Goal: Task Accomplishment & Management: Manage account settings

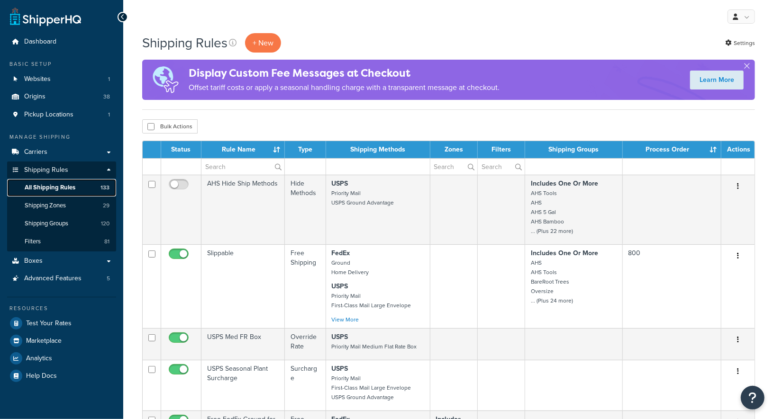
click at [53, 185] on span "All Shipping Rules" at bounding box center [50, 188] width 51 height 8
click at [304, 124] on div "Bulk Actions Duplicate [GEOGRAPHIC_DATA]" at bounding box center [448, 126] width 613 height 14
click at [305, 124] on div "Bulk Actions Duplicate [GEOGRAPHIC_DATA]" at bounding box center [448, 126] width 613 height 14
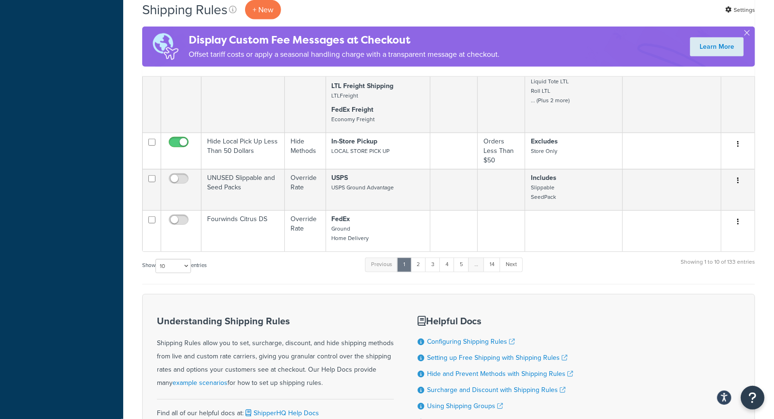
scroll to position [546, 0]
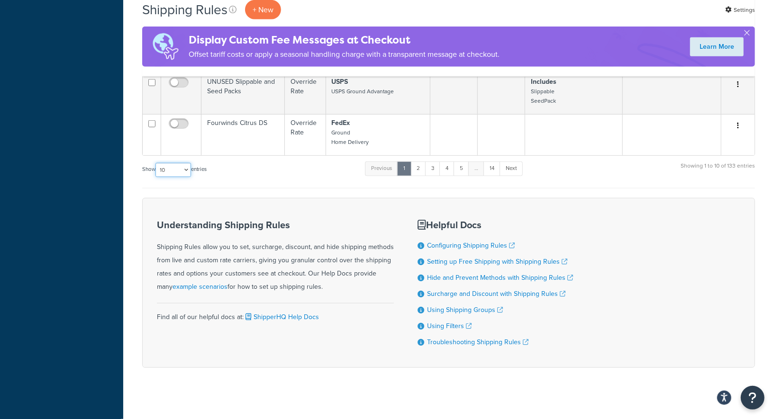
click at [177, 163] on select "10 15 25 50 100 1000" at bounding box center [173, 170] width 36 height 14
select select "1000"
click at [156, 163] on select "10 15 25 50 100 1000" at bounding box center [173, 170] width 36 height 14
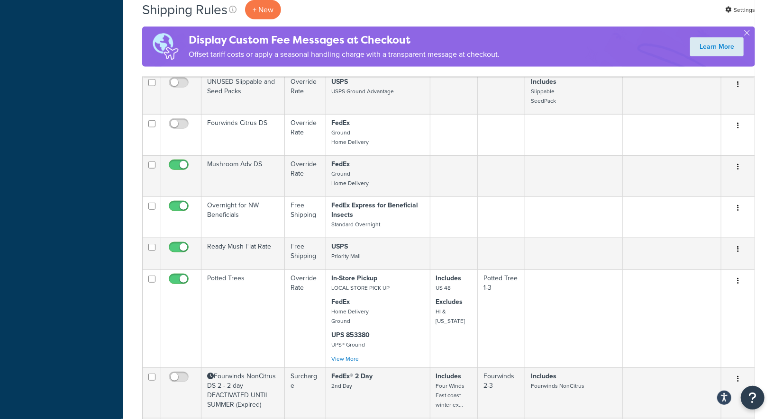
scroll to position [3482, 0]
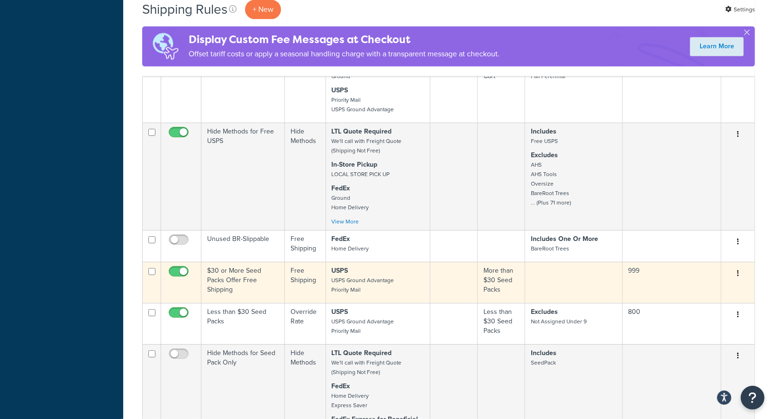
click at [268, 262] on td "$30 or More Seed Packs Offer Free Shipping" at bounding box center [242, 282] width 83 height 41
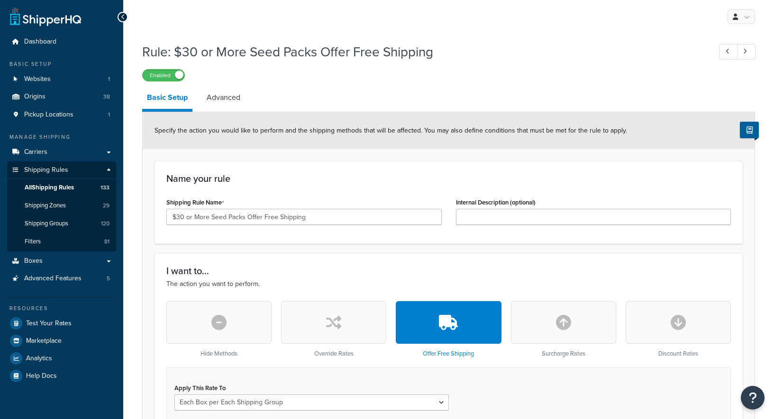
select select "BOX"
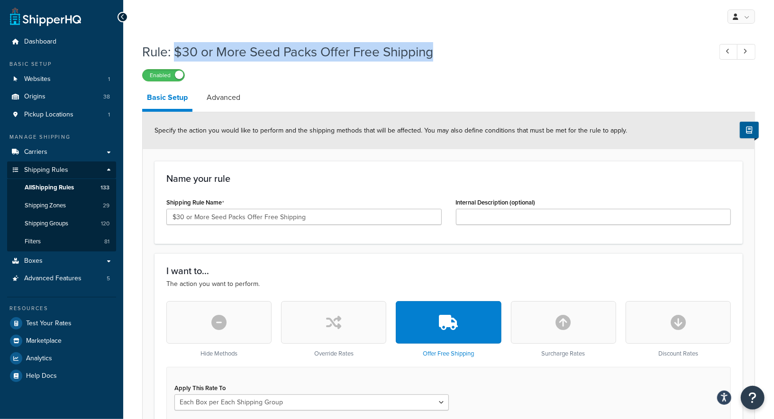
drag, startPoint x: 436, startPoint y: 54, endPoint x: 173, endPoint y: 52, distance: 262.6
click at [173, 52] on h1 "Rule: $30 or More Seed Packs Offer Free Shipping" at bounding box center [422, 52] width 560 height 18
copy h1 "$30 or More Seed Packs Offer Free Shipping"
click at [48, 188] on span "All Shipping Rules" at bounding box center [49, 188] width 49 height 8
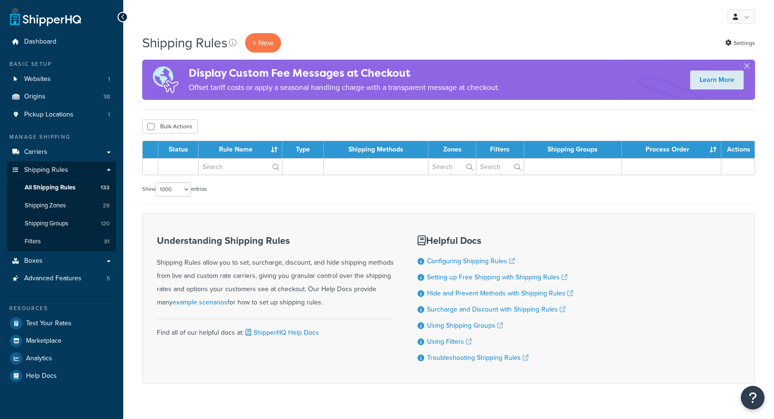
select select "1000"
